Goal: Task Accomplishment & Management: Manage account settings

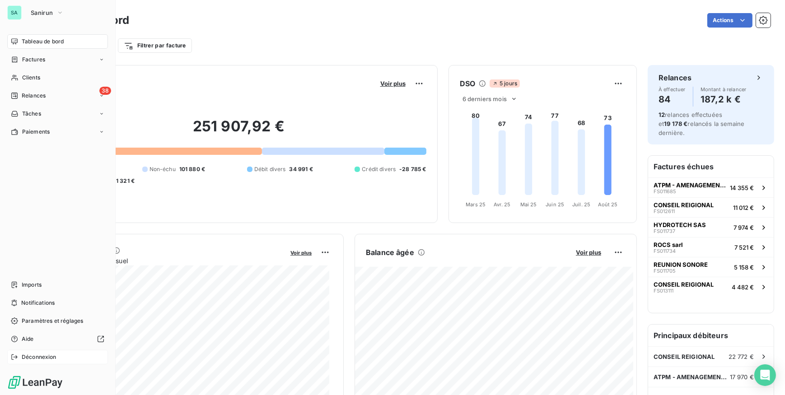
click at [36, 363] on div "Déconnexion" at bounding box center [57, 357] width 101 height 14
